Goal: Information Seeking & Learning: Check status

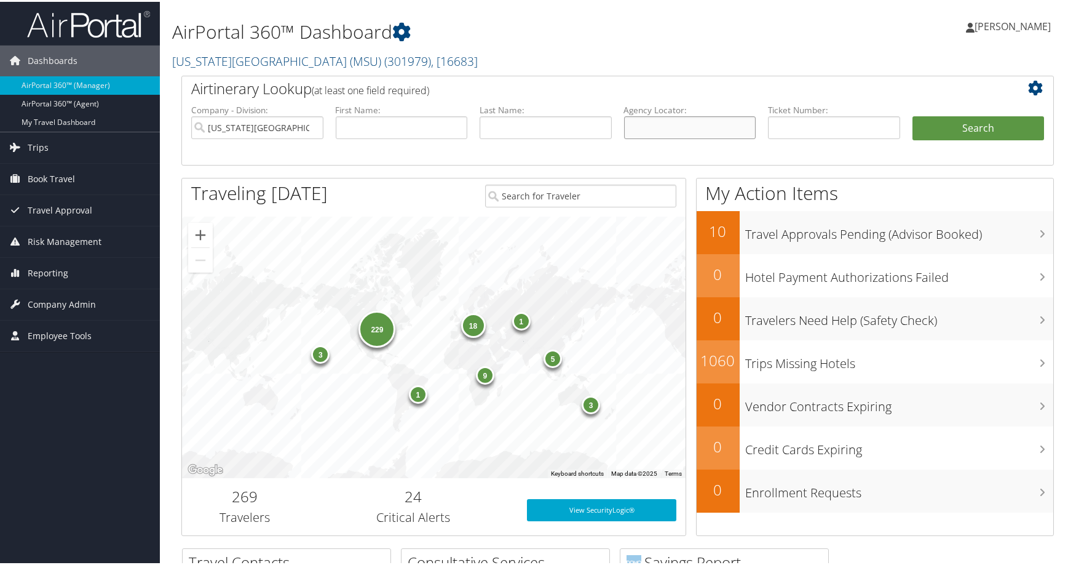
click at [675, 137] on input "text" at bounding box center [690, 125] width 132 height 23
paste input "/OJ QSBSB 0VFQOJ AG 46595150 06OCT"
type input "/OJ QSBSB 0VFQOJ AG 46595150 06OCT"
click at [304, 137] on input "Michigan State University (MSU)" at bounding box center [257, 125] width 132 height 23
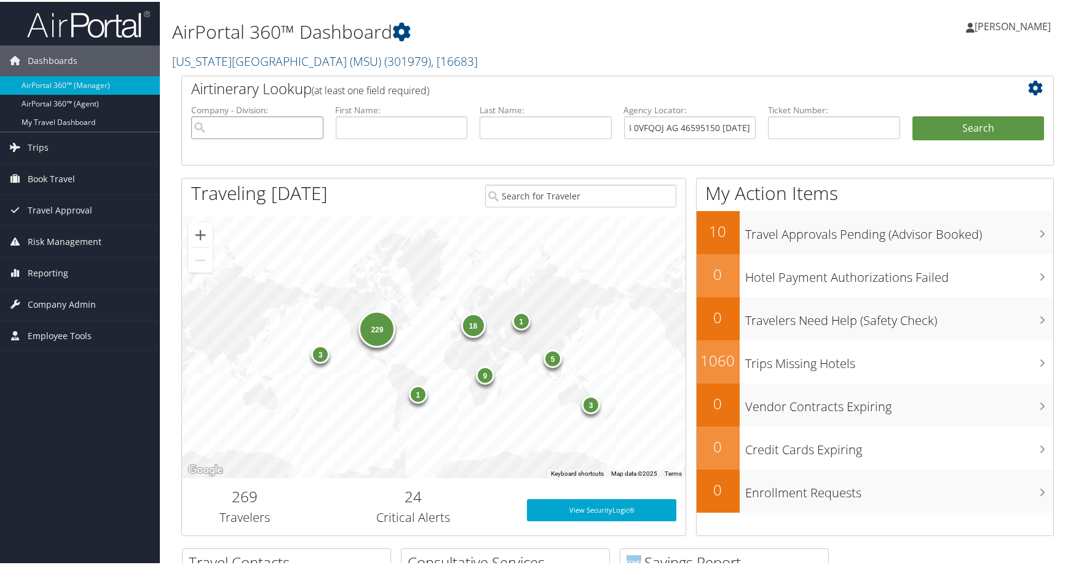
scroll to position [0, 0]
click at [974, 139] on button "Search" at bounding box center [979, 126] width 132 height 25
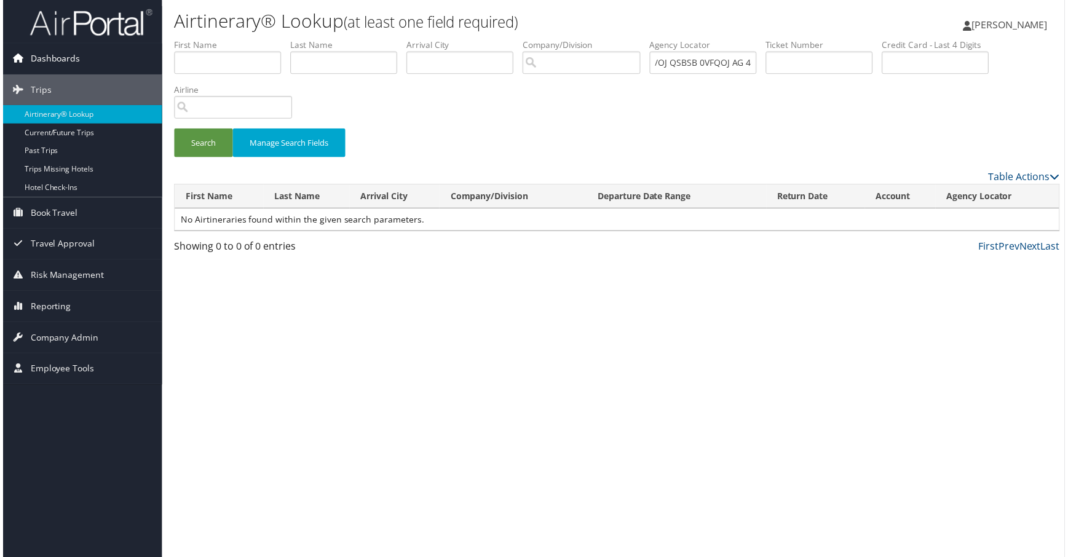
click at [66, 56] on span "Dashboards" at bounding box center [53, 59] width 50 height 31
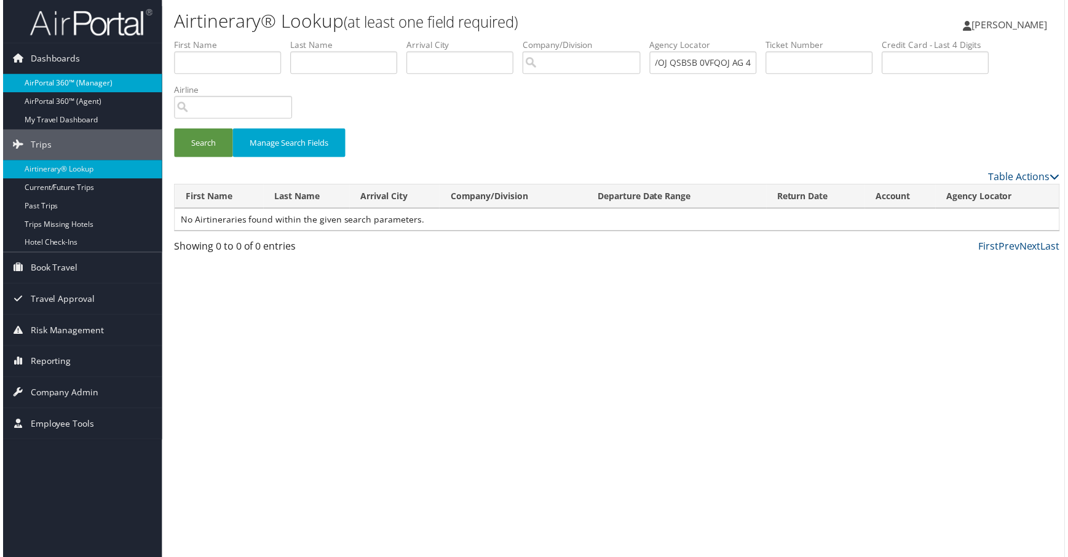
click at [64, 81] on link "AirPortal 360™ (Manager)" at bounding box center [80, 83] width 160 height 18
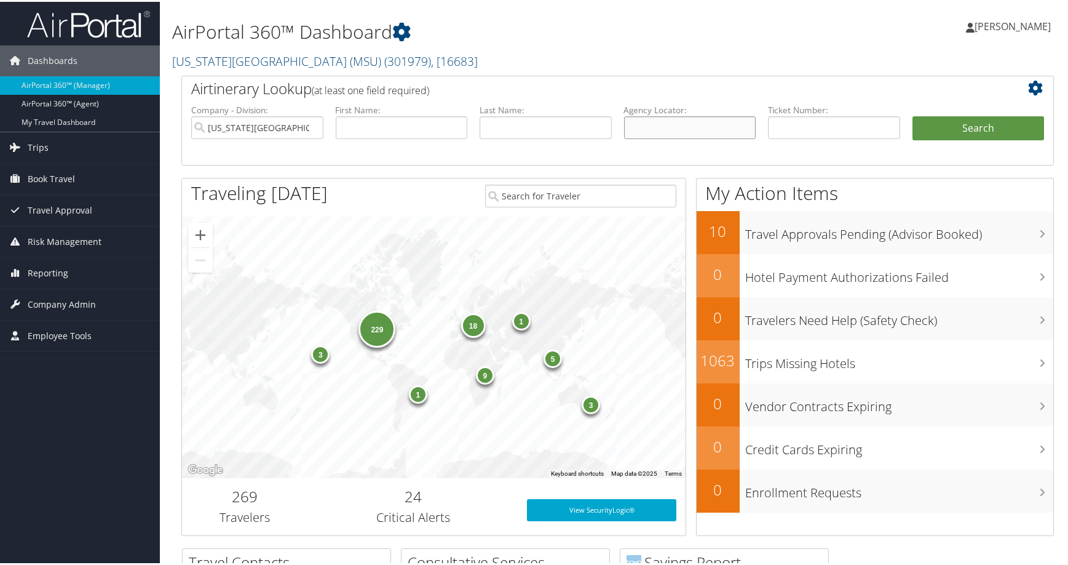
drag, startPoint x: 664, startPoint y: 184, endPoint x: 650, endPoint y: 185, distance: 13.5
click at [664, 137] on input "text" at bounding box center [690, 125] width 132 height 23
paste input "DN283C"
type input "DN283C"
click at [311, 137] on input "Michigan State University (MSU)" at bounding box center [257, 125] width 132 height 23
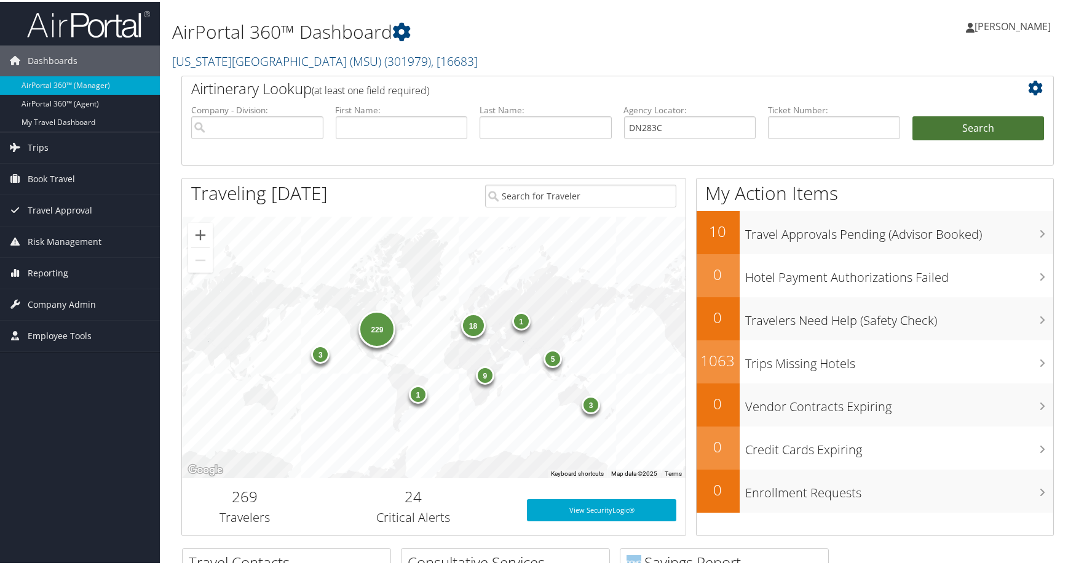
drag, startPoint x: 998, startPoint y: 188, endPoint x: 983, endPoint y: 190, distance: 14.4
click at [996, 139] on button "Search" at bounding box center [979, 126] width 132 height 25
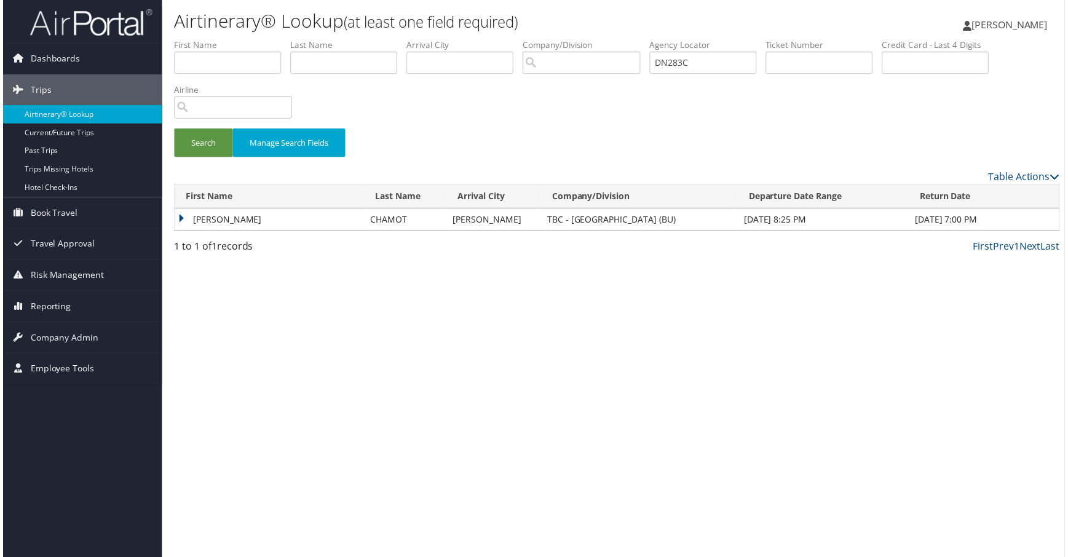
click at [250, 232] on td "ZOE MARCELLE CATHERINE" at bounding box center [268, 221] width 191 height 22
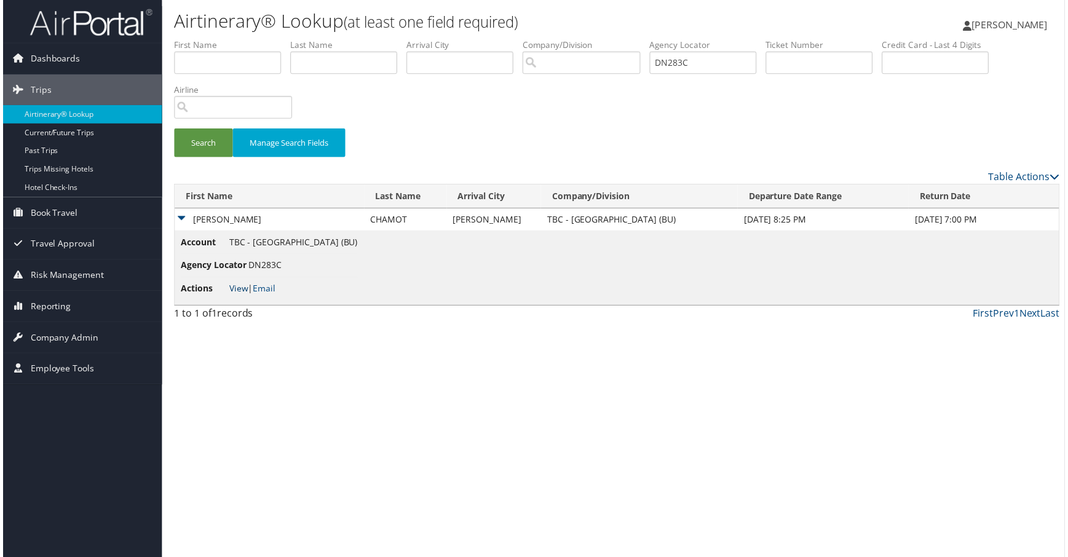
click at [242, 296] on link "View" at bounding box center [237, 290] width 19 height 12
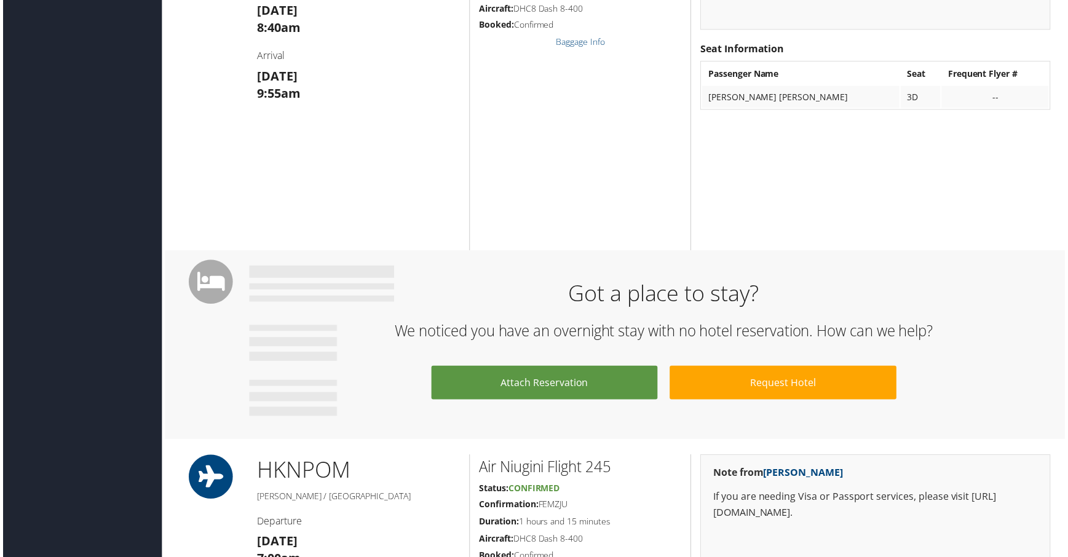
scroll to position [984, 0]
